Goal: Transaction & Acquisition: Purchase product/service

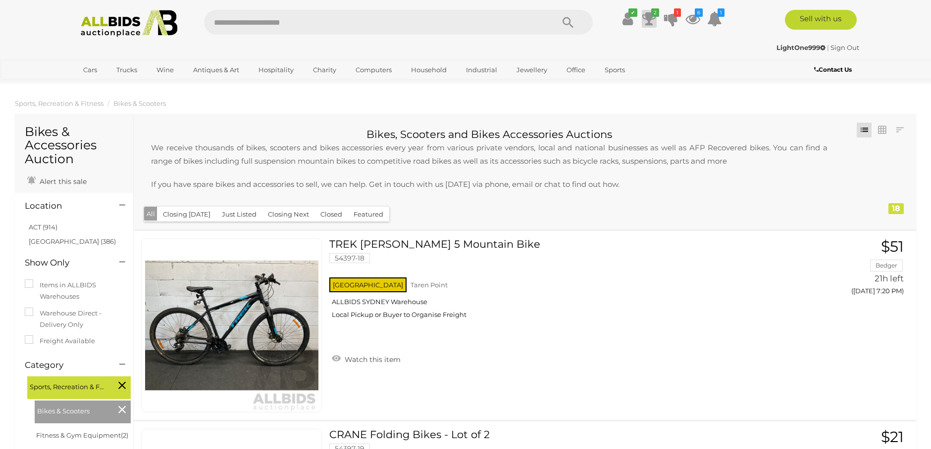
click at [649, 19] on icon at bounding box center [649, 19] width 14 height 18
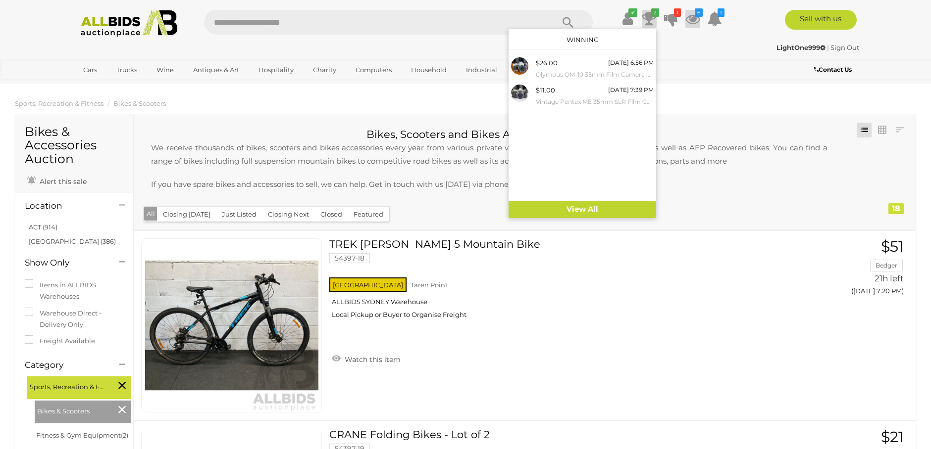
click at [692, 19] on icon at bounding box center [692, 19] width 15 height 18
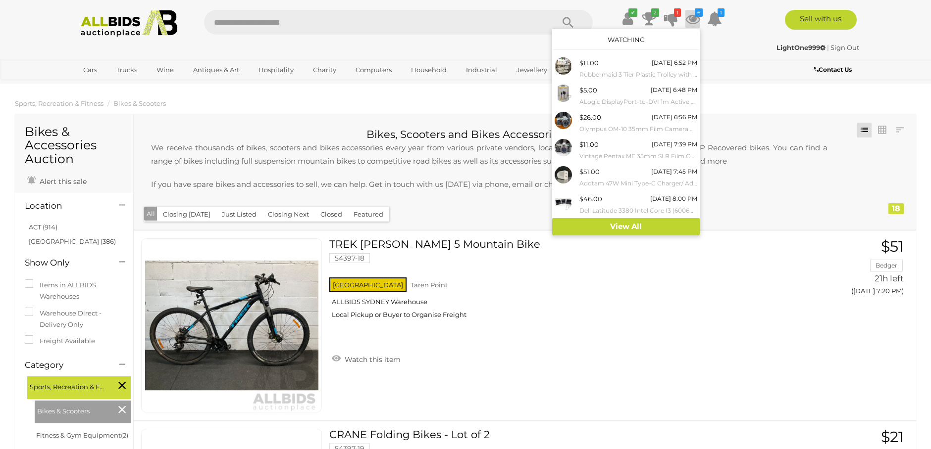
click at [692, 19] on icon at bounding box center [692, 19] width 15 height 18
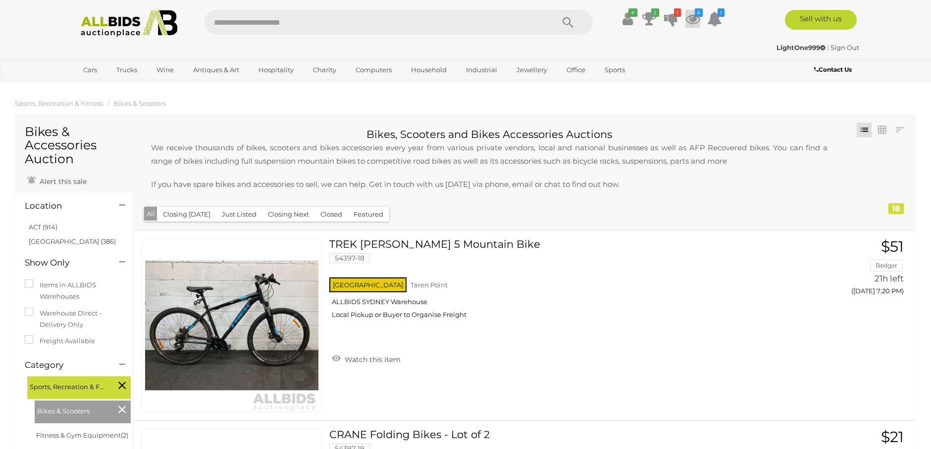
click at [692, 19] on icon at bounding box center [692, 19] width 15 height 18
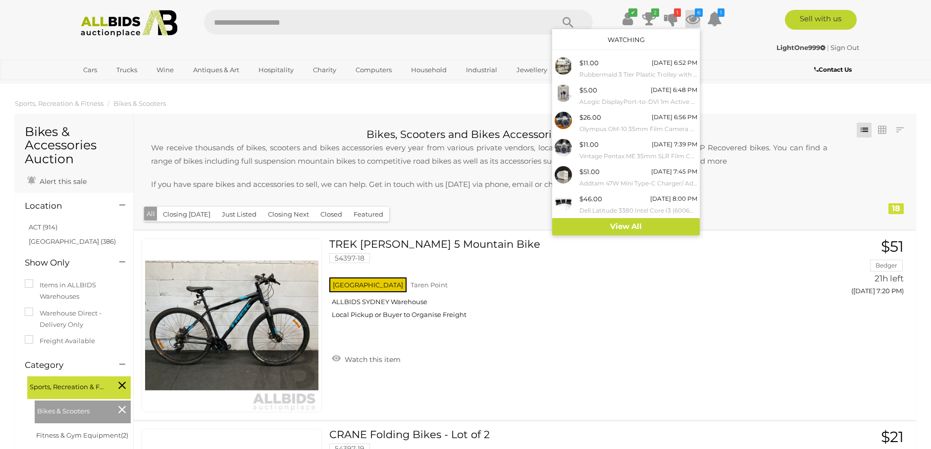
click at [735, 52] on div "LightOne999 | Sign Out" at bounding box center [465, 47] width 787 height 11
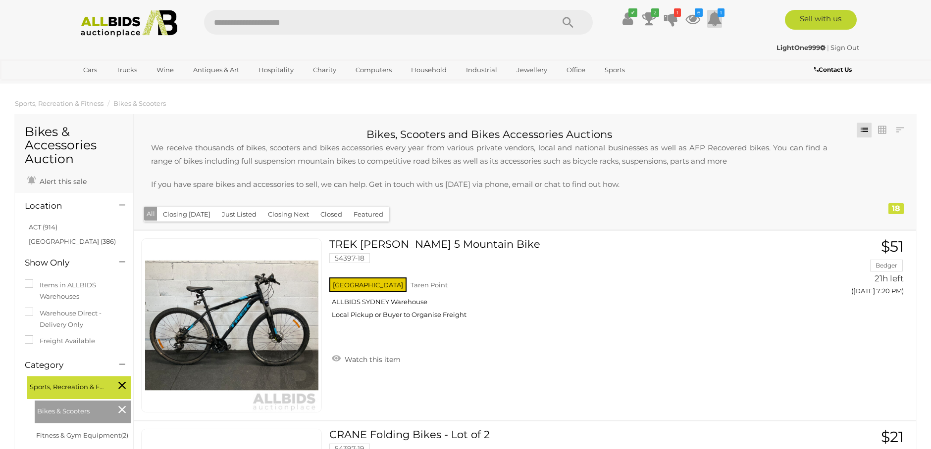
click at [715, 25] on icon at bounding box center [714, 19] width 15 height 18
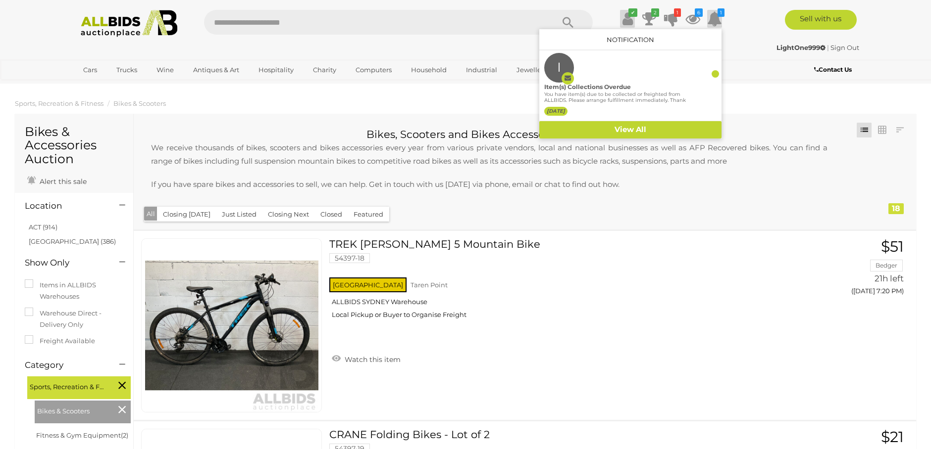
click at [624, 16] on icon at bounding box center [627, 19] width 10 height 18
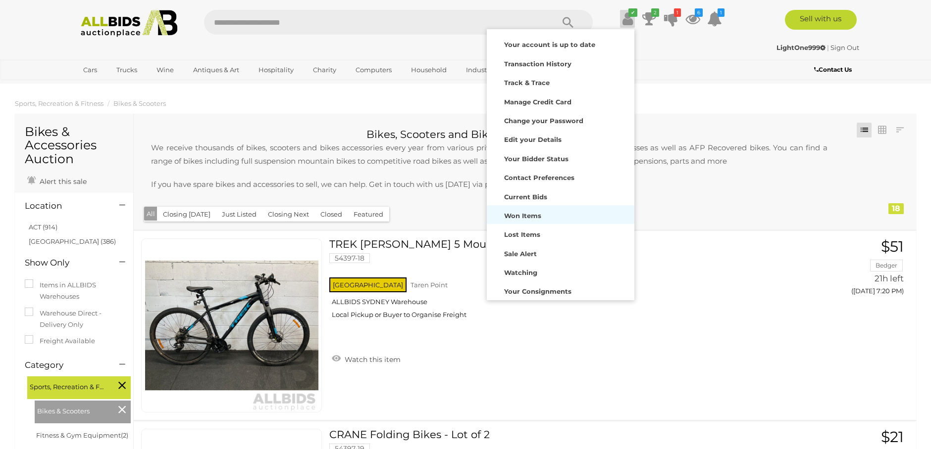
click at [532, 214] on strong "Won Items" at bounding box center [522, 216] width 37 height 8
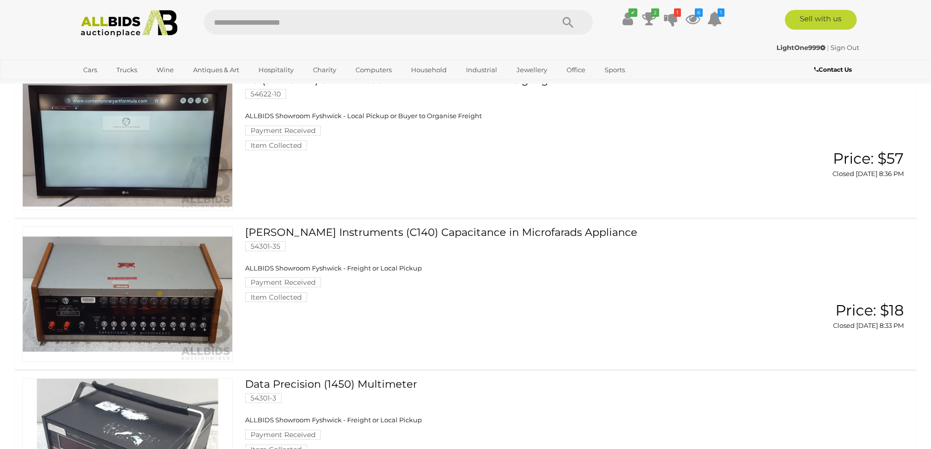
scroll to position [317, 0]
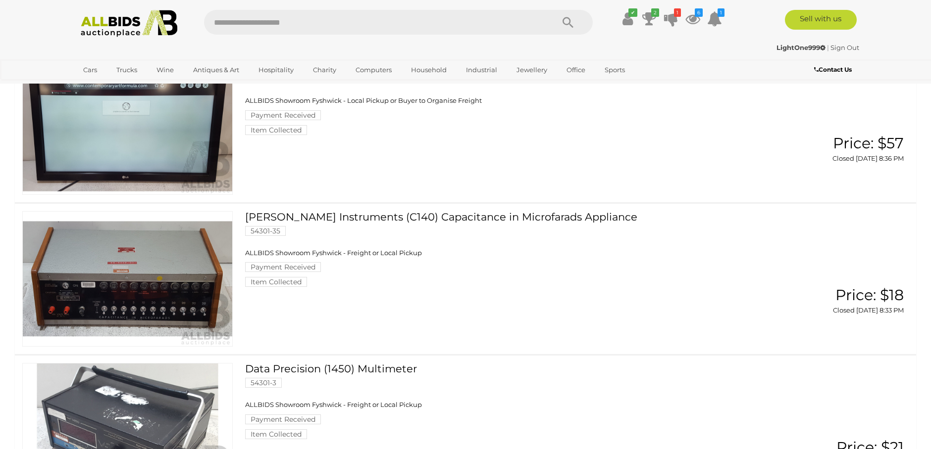
click at [311, 219] on link "J.J. Lloyd Instruments (C140) Capacitance in Microfarads Appliance 54301-35 ALL…" at bounding box center [505, 249] width 506 height 76
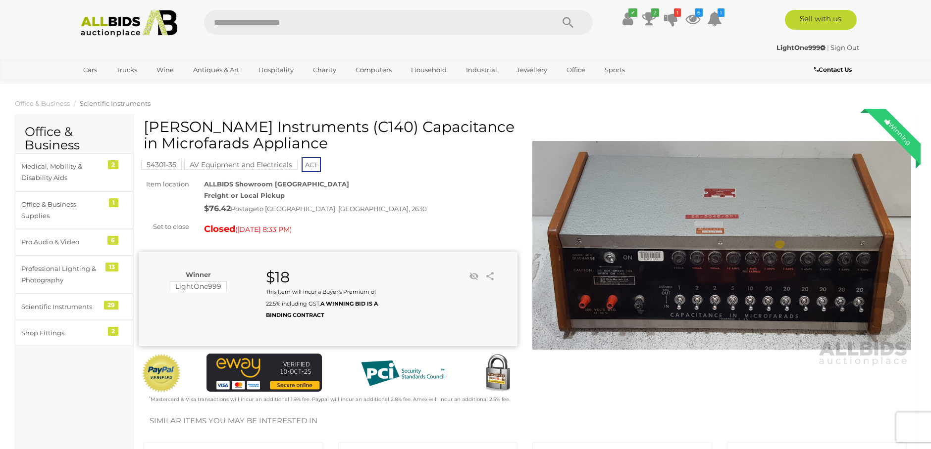
drag, startPoint x: 145, startPoint y: 125, endPoint x: 318, endPoint y: 149, distance: 174.8
click at [318, 149] on h1 "[PERSON_NAME] Instruments (C140) Capacitance in Microfarads Appliance" at bounding box center [329, 135] width 371 height 33
copy h1 "[PERSON_NAME] Instruments (C140) Capacitance in Microfarads Appliance"
copy h1 "J.J. Lloyd Instruments (C140) Capacitance in Microfarads Appliance"
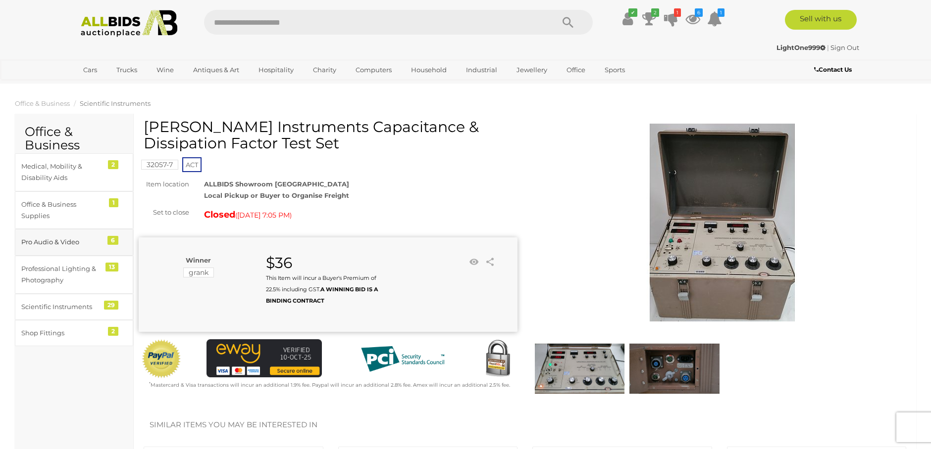
click at [63, 241] on div "Pro Audio & Video" at bounding box center [62, 242] width 82 height 11
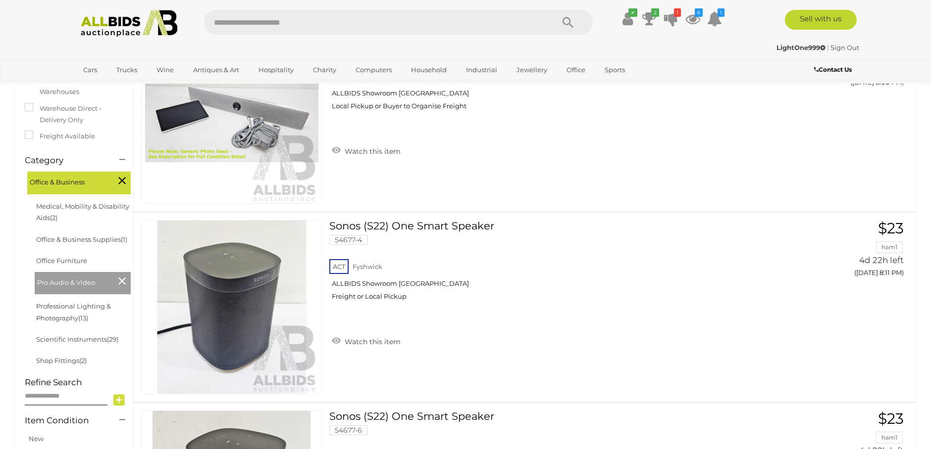
scroll to position [116, 0]
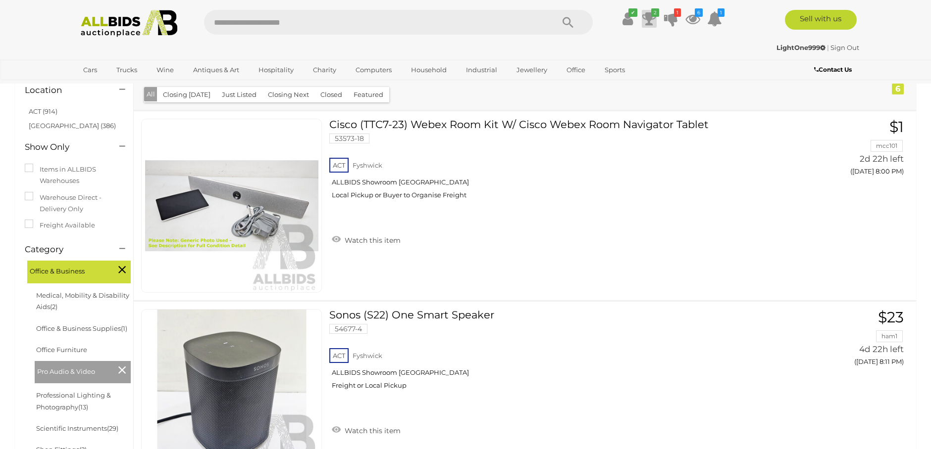
click at [651, 16] on icon "2" at bounding box center [655, 12] width 8 height 8
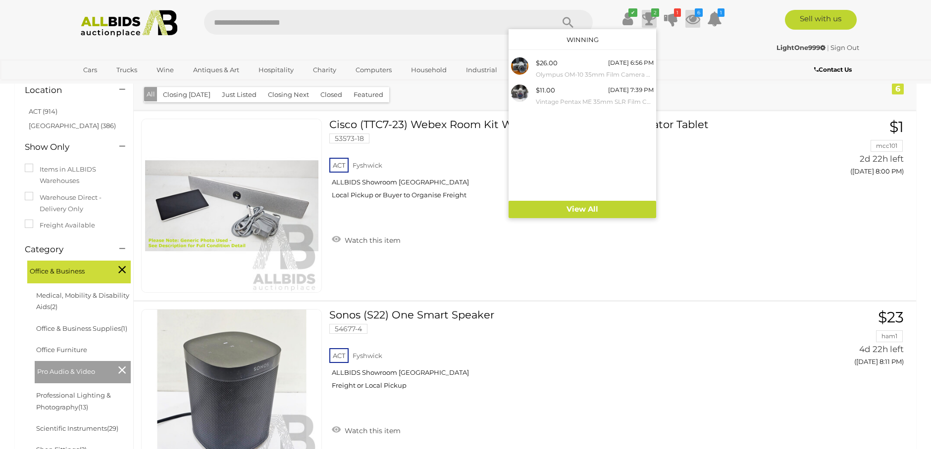
click at [697, 17] on icon at bounding box center [692, 19] width 15 height 18
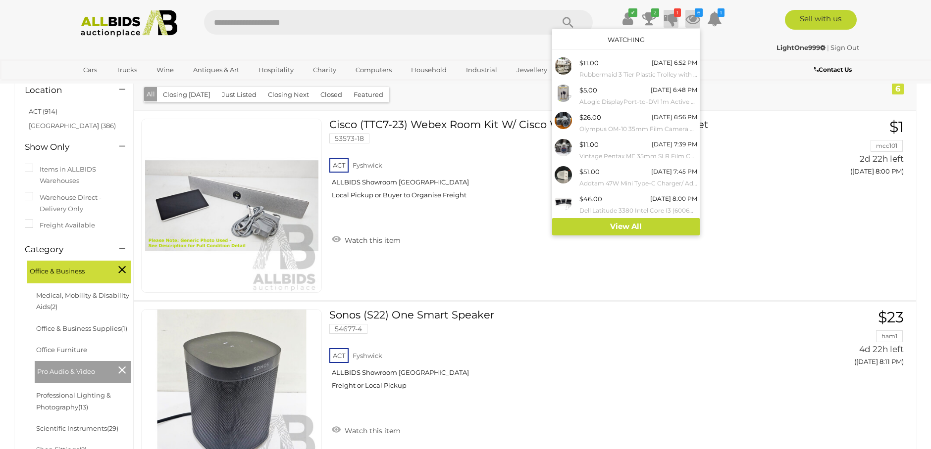
click at [674, 17] on icon at bounding box center [671, 19] width 14 height 18
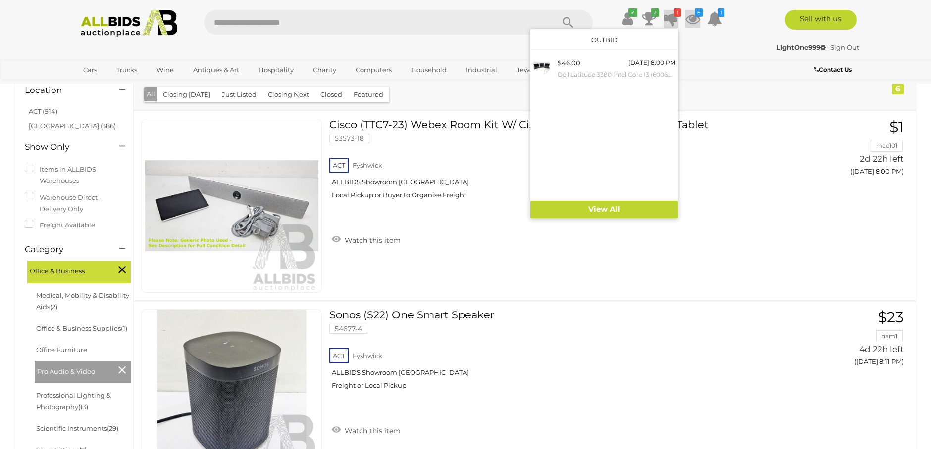
click at [693, 19] on icon at bounding box center [692, 19] width 15 height 18
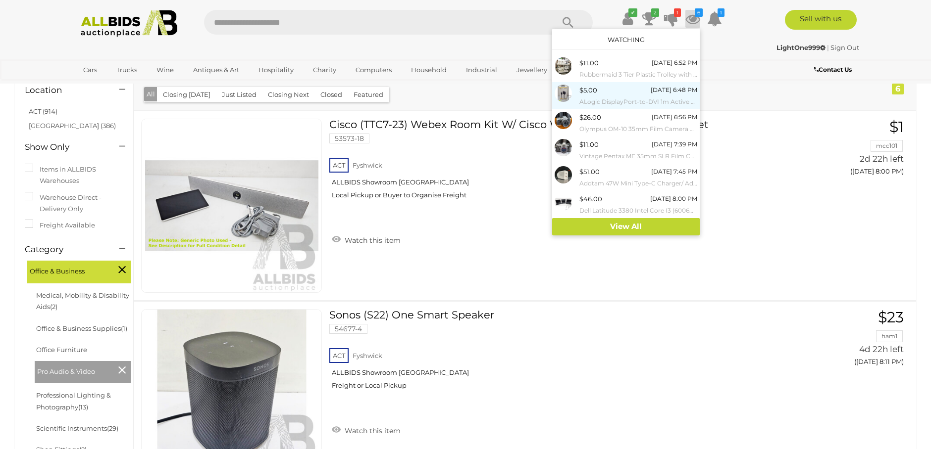
click at [589, 93] on span "$5.00" at bounding box center [588, 90] width 18 height 8
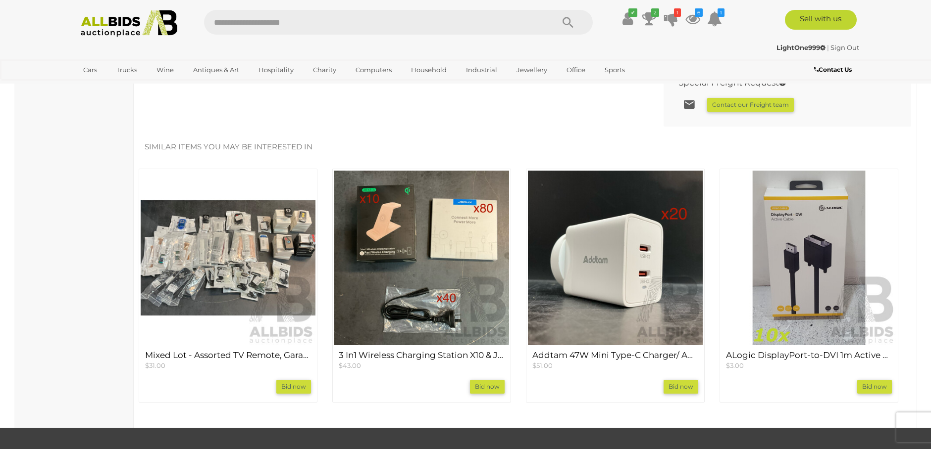
scroll to position [793, 0]
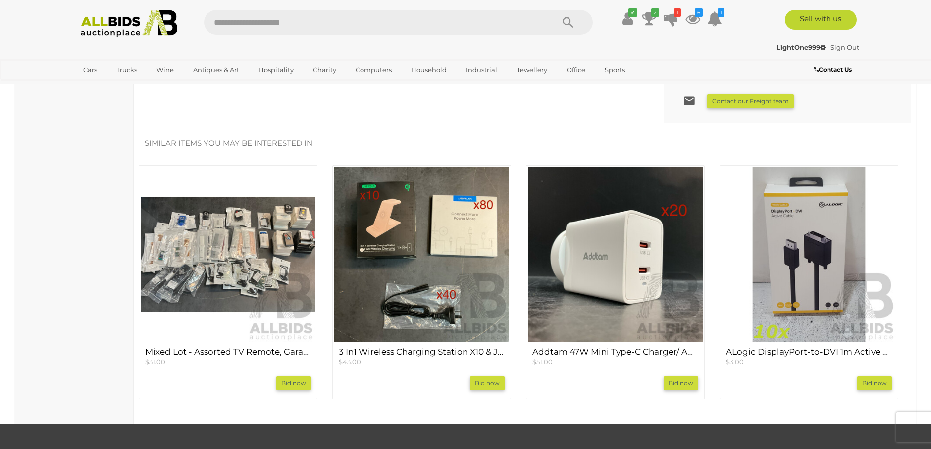
click at [231, 258] on img at bounding box center [228, 254] width 175 height 175
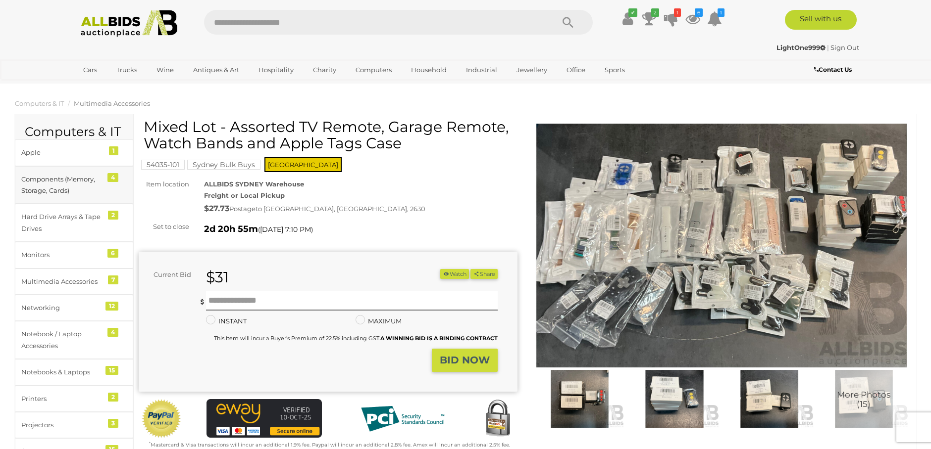
click at [71, 180] on div "Components (Memory, Storage, Cards)" at bounding box center [62, 185] width 82 height 23
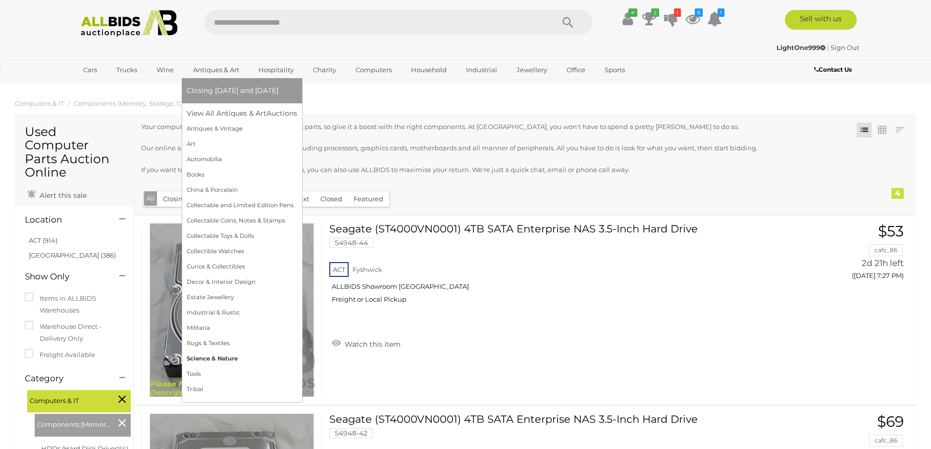
click at [225, 360] on link "Science & Nature" at bounding box center [242, 358] width 110 height 15
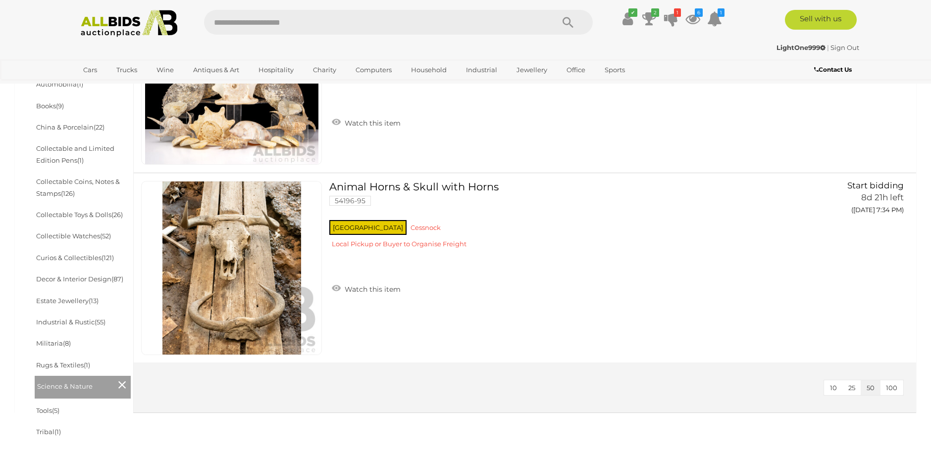
scroll to position [358, 0]
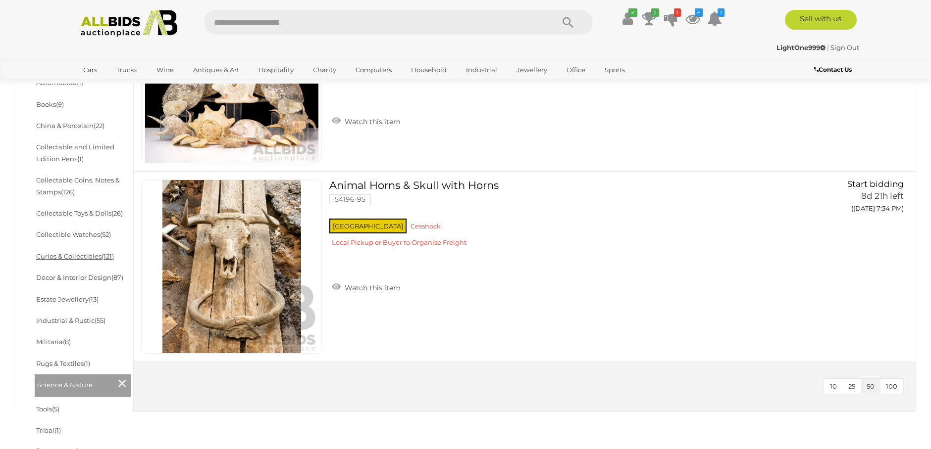
click at [89, 252] on link "Curios & Collectibles (121)" at bounding box center [75, 256] width 78 height 8
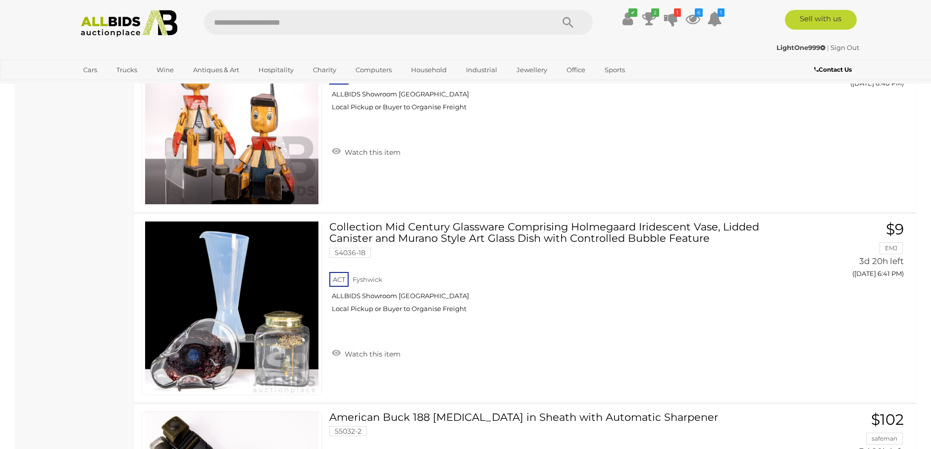
scroll to position [3733, 0]
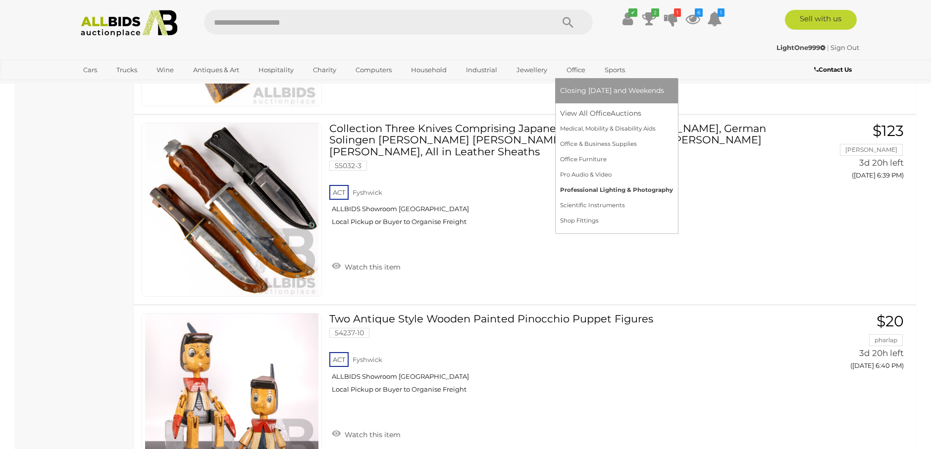
click at [618, 188] on link "Professional Lighting & Photography" at bounding box center [616, 190] width 113 height 15
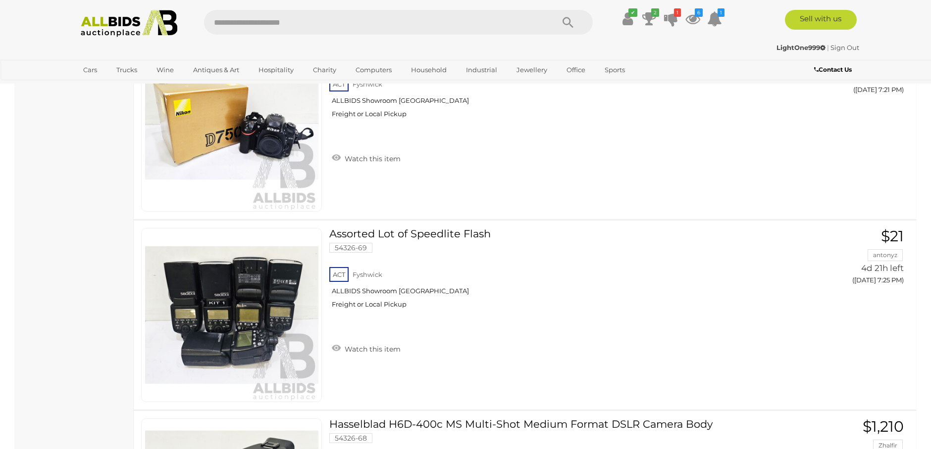
scroll to position [885, 0]
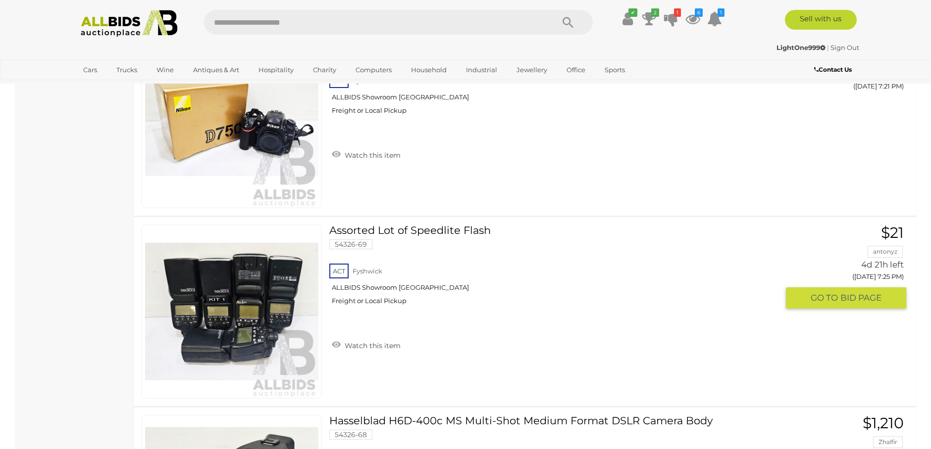
click at [853, 293] on span "BID PAGE" at bounding box center [860, 298] width 41 height 11
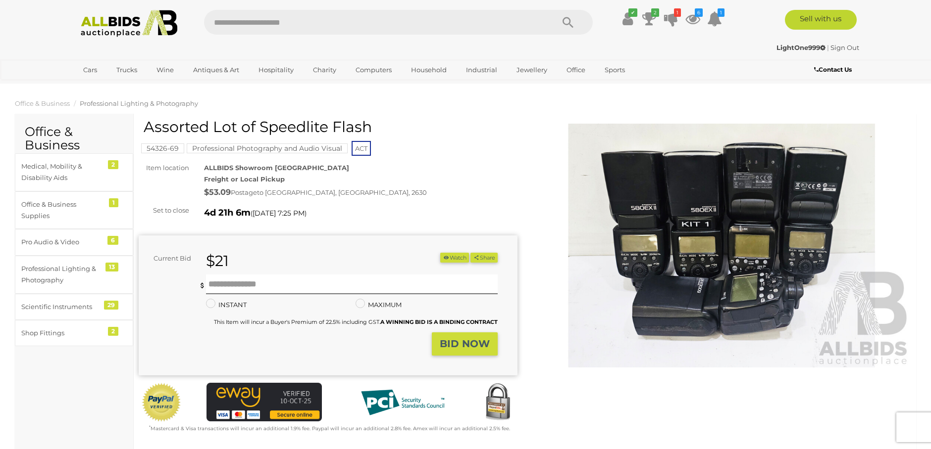
click at [454, 257] on button "Watch" at bounding box center [454, 258] width 29 height 10
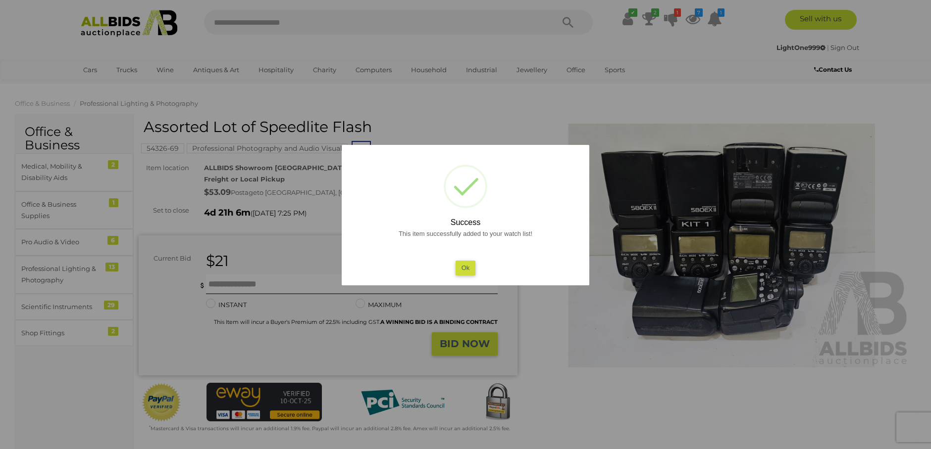
click at [469, 266] on button "Ok" at bounding box center [465, 268] width 20 height 14
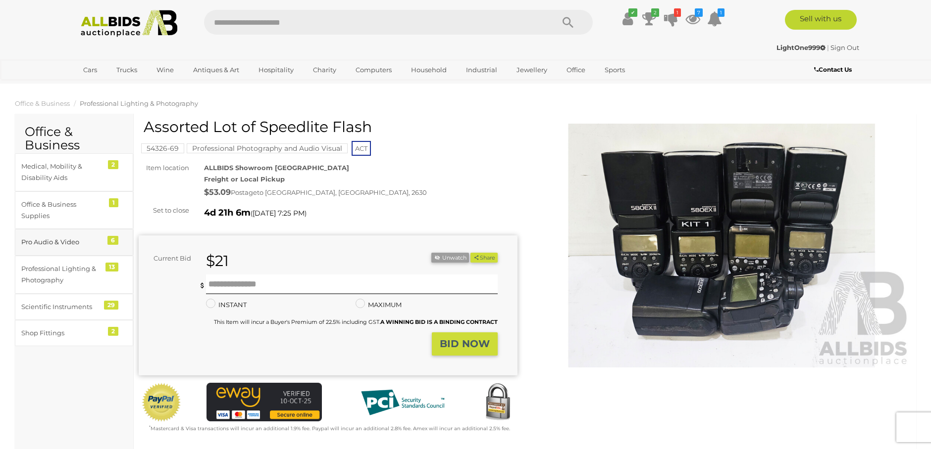
click at [48, 242] on div "Pro Audio & Video" at bounding box center [62, 242] width 82 height 11
click at [75, 271] on div "Professional Lighting & Photography" at bounding box center [62, 274] width 82 height 23
click at [61, 304] on div "Scientific Instruments" at bounding box center [62, 306] width 82 height 11
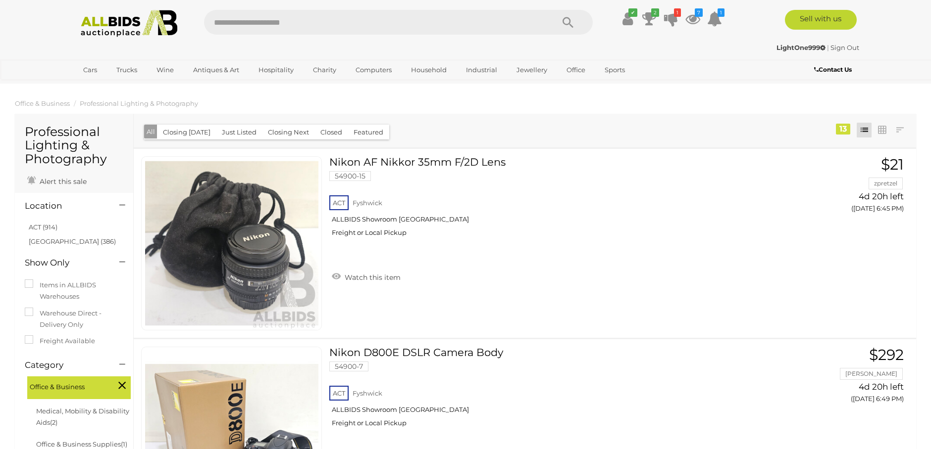
scroll to position [1049, 0]
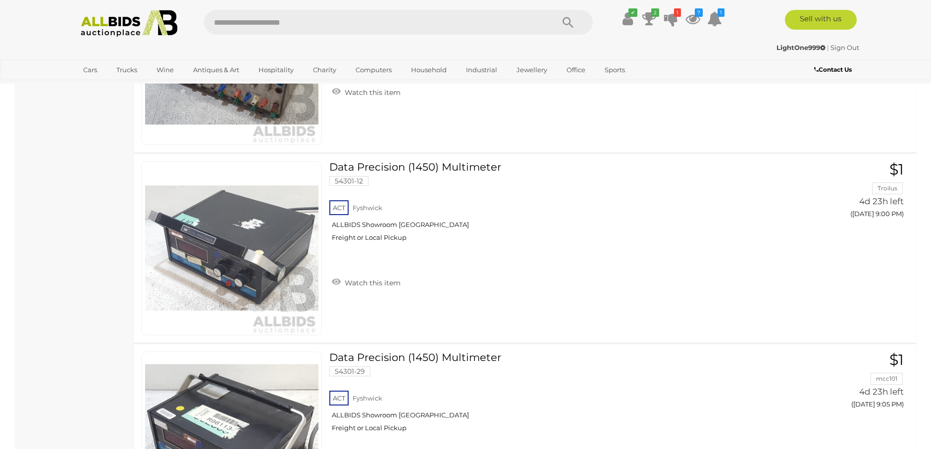
scroll to position [5008, 0]
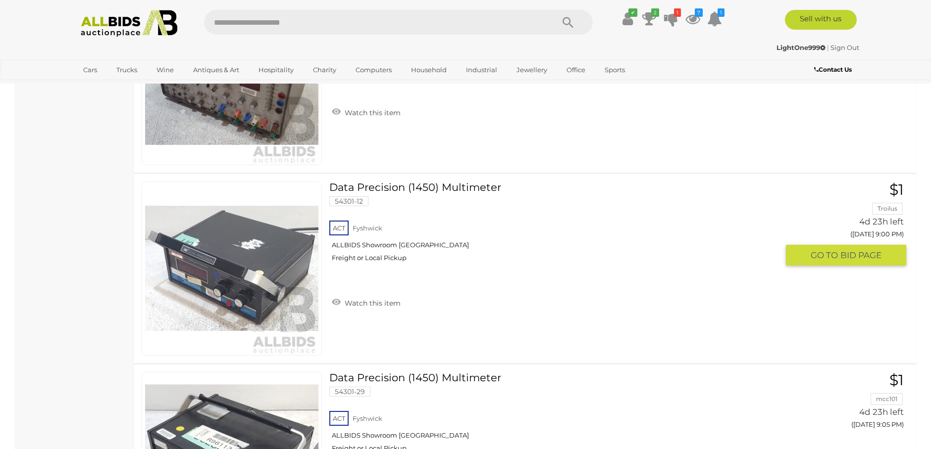
click at [848, 254] on span "BID PAGE" at bounding box center [860, 255] width 41 height 11
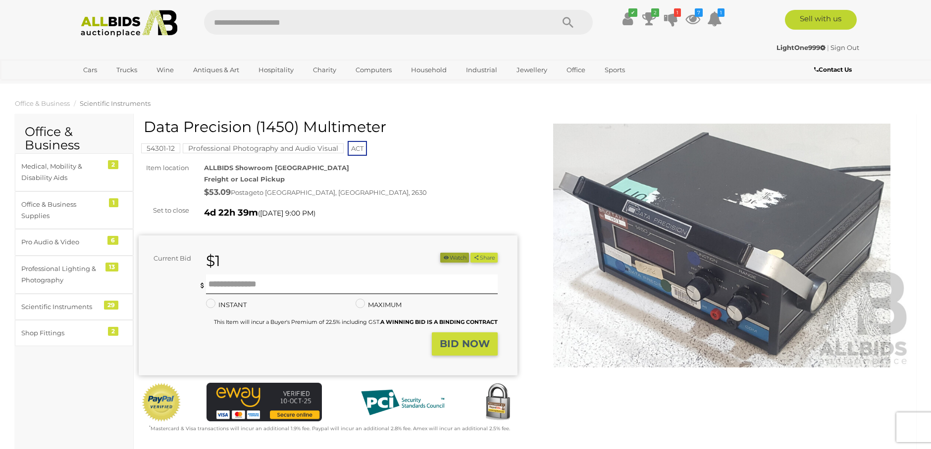
click at [450, 256] on button "Watch" at bounding box center [454, 258] width 29 height 10
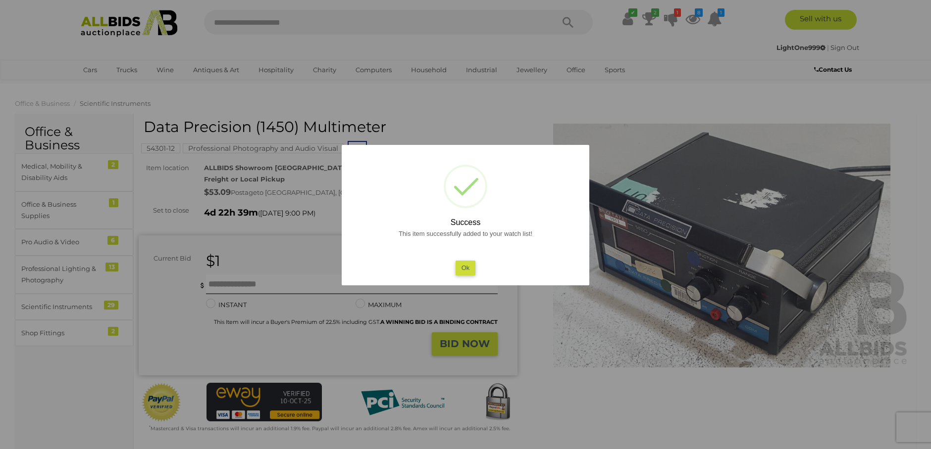
click at [459, 271] on button "Ok" at bounding box center [465, 268] width 20 height 14
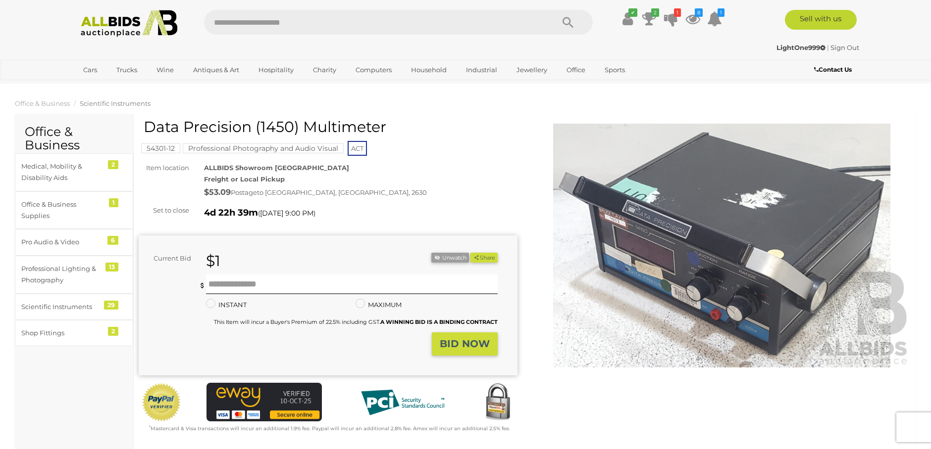
click at [843, 48] on link "Sign Out" at bounding box center [844, 48] width 29 height 8
